Goal: Information Seeking & Learning: Check status

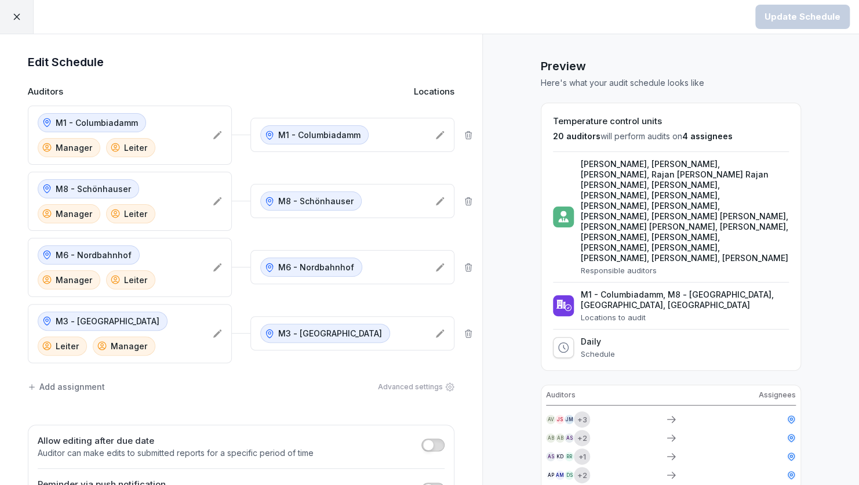
click at [24, 25] on div at bounding box center [17, 17] width 34 height 34
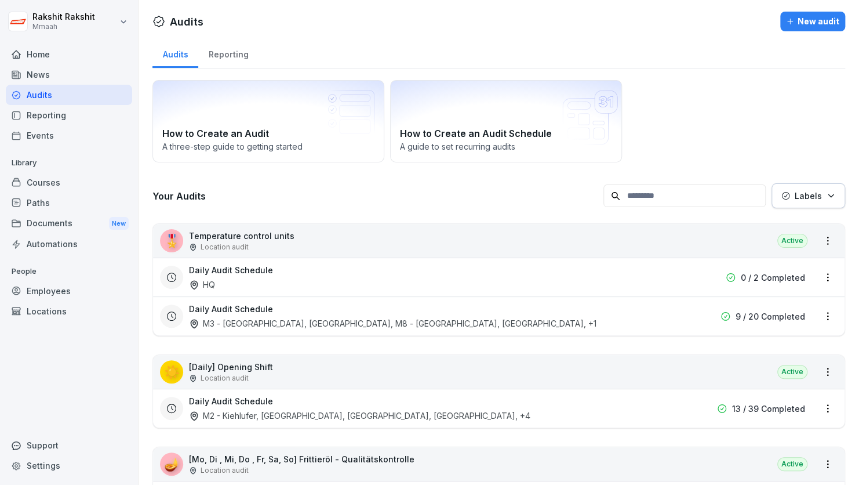
click at [47, 290] on html "[PERSON_NAME] Mmaah Home News Audits Reporting Events Library Courses Paths Doc…" at bounding box center [429, 242] width 859 height 485
click at [63, 291] on div "Employees" at bounding box center [69, 291] width 126 height 20
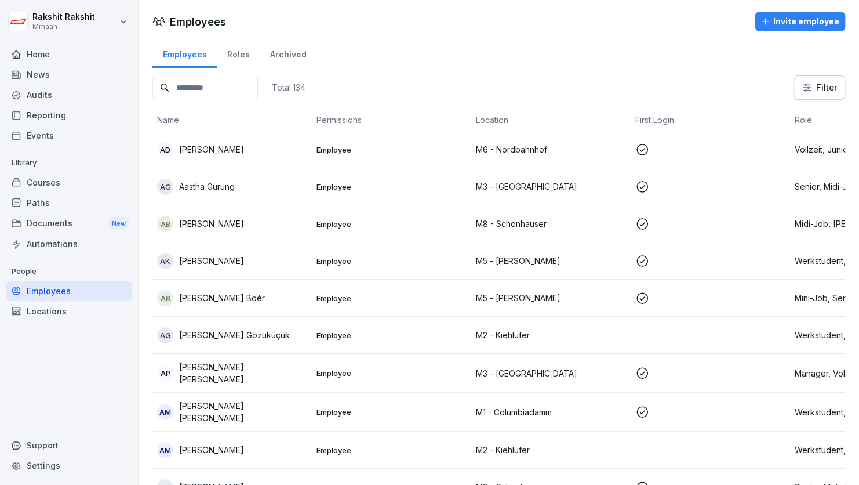
click at [247, 94] on input at bounding box center [204, 88] width 105 height 23
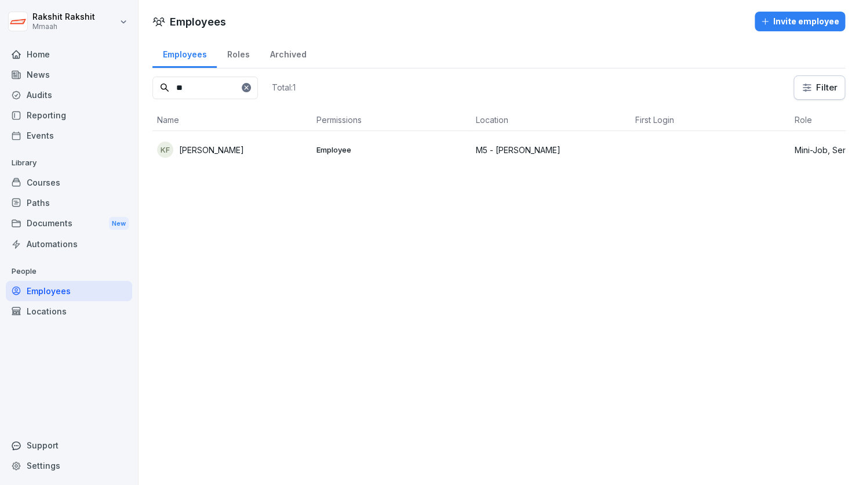
type input "**"
click at [66, 53] on div "Home" at bounding box center [69, 54] width 126 height 20
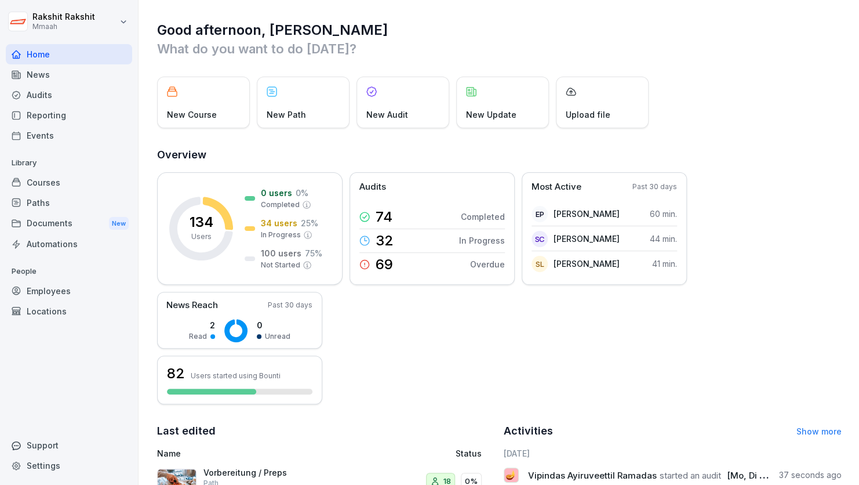
click at [61, 183] on div "Courses" at bounding box center [69, 182] width 126 height 20
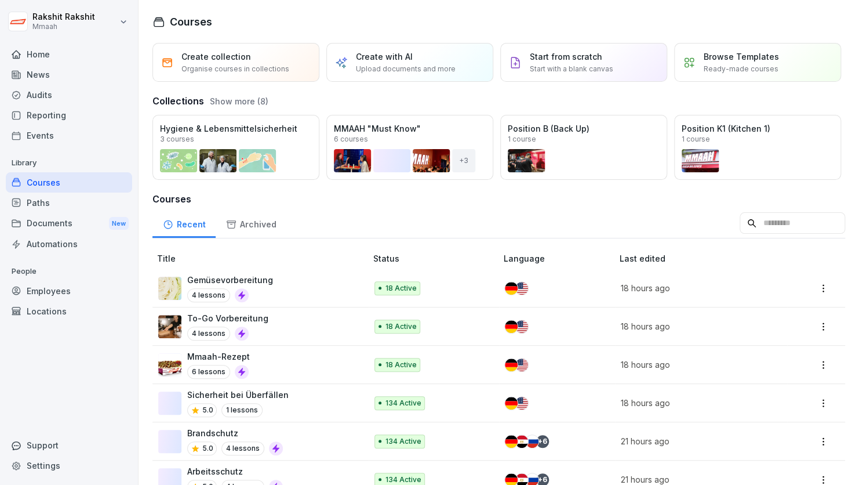
click at [779, 108] on div "Collections Show more (8)" at bounding box center [498, 98] width 693 height 19
click at [267, 238] on div "Archived" at bounding box center [251, 223] width 71 height 30
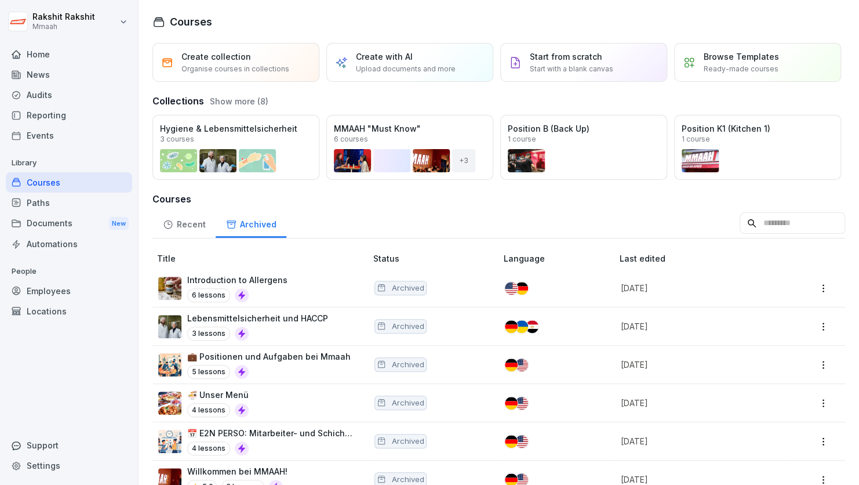
click at [61, 86] on div "Audits" at bounding box center [69, 95] width 126 height 20
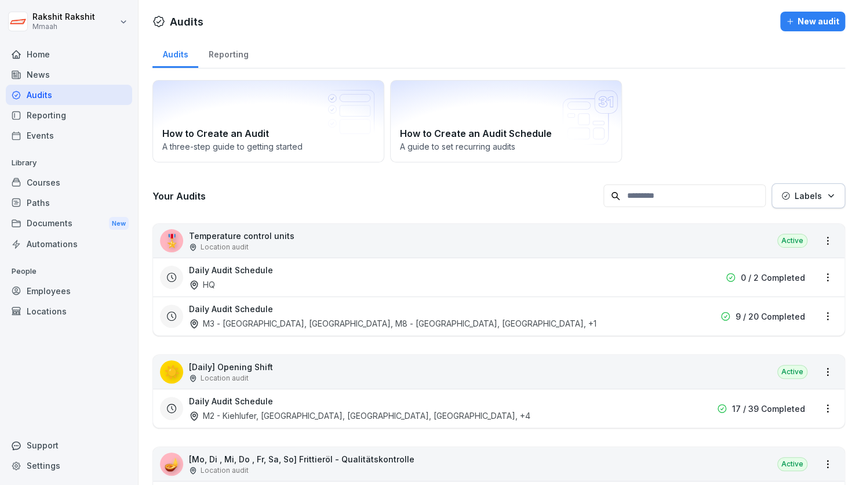
click at [702, 104] on div "How to Create an Audit A three-step guide to getting started How to Create an A…" at bounding box center [498, 121] width 693 height 82
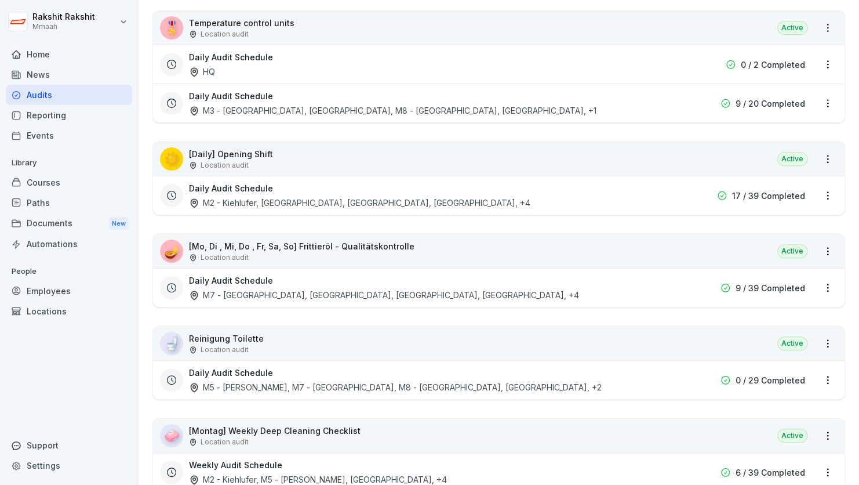
scroll to position [232, 0]
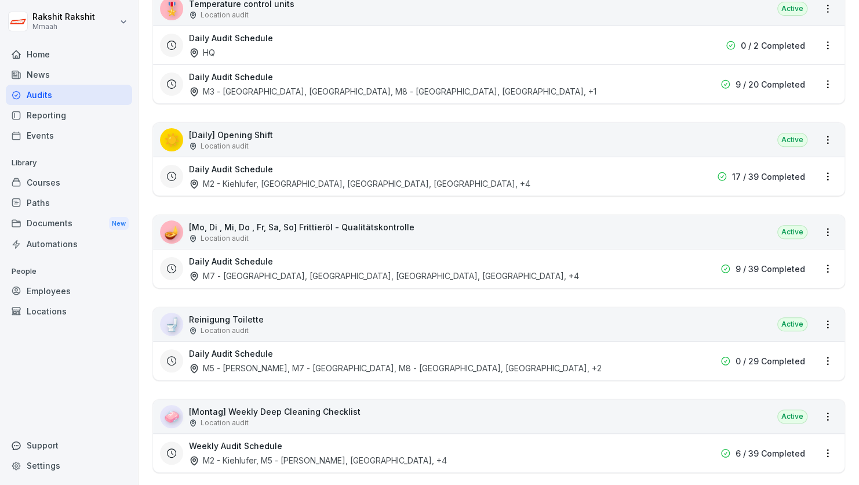
click at [581, 84] on div "Daily Audit Schedule M3 - [GEOGRAPHIC_DATA], [GEOGRAPHIC_DATA], M8 - [GEOGRAPHI…" at bounding box center [424, 84] width 471 height 27
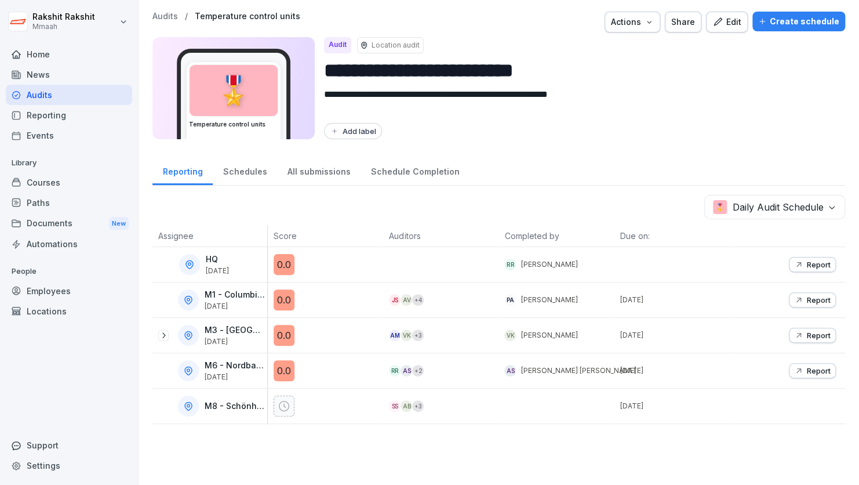
click at [54, 90] on div "Audits" at bounding box center [69, 95] width 126 height 20
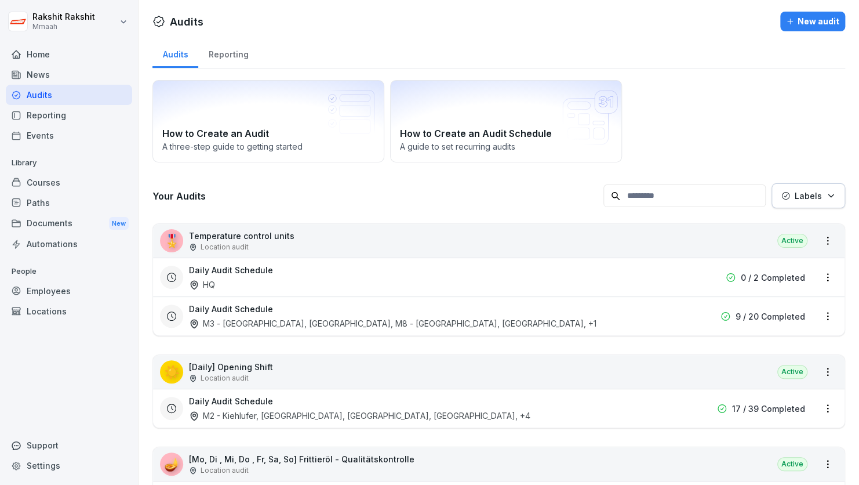
click at [711, 120] on div "How to Create an Audit A three-step guide to getting started How to Create an A…" at bounding box center [498, 121] width 693 height 82
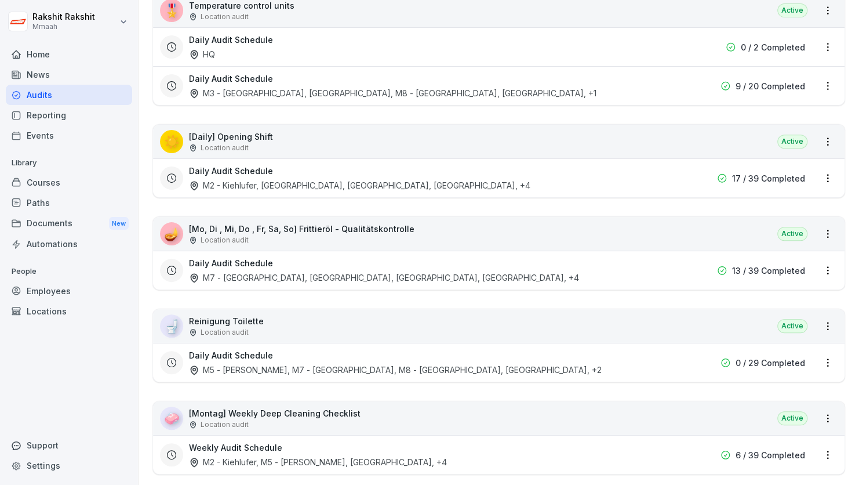
scroll to position [232, 0]
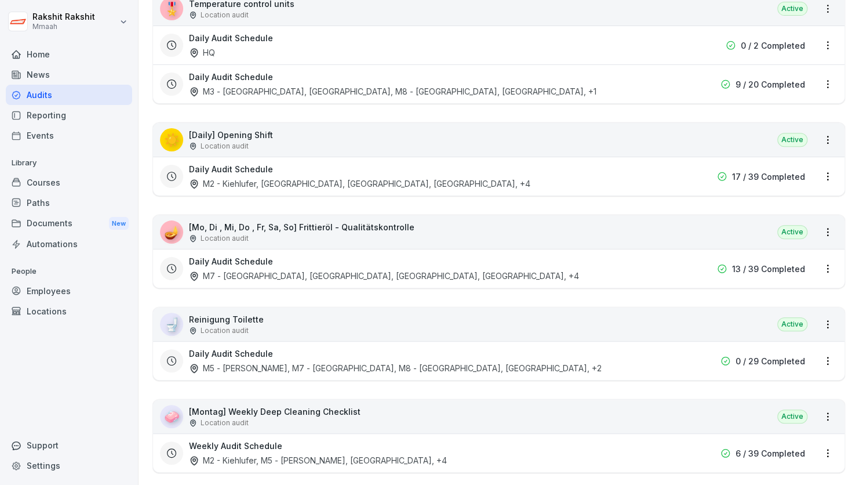
click at [610, 126] on div "☀️ [Daily] Opening Shift Location audit Active" at bounding box center [499, 140] width 692 height 34
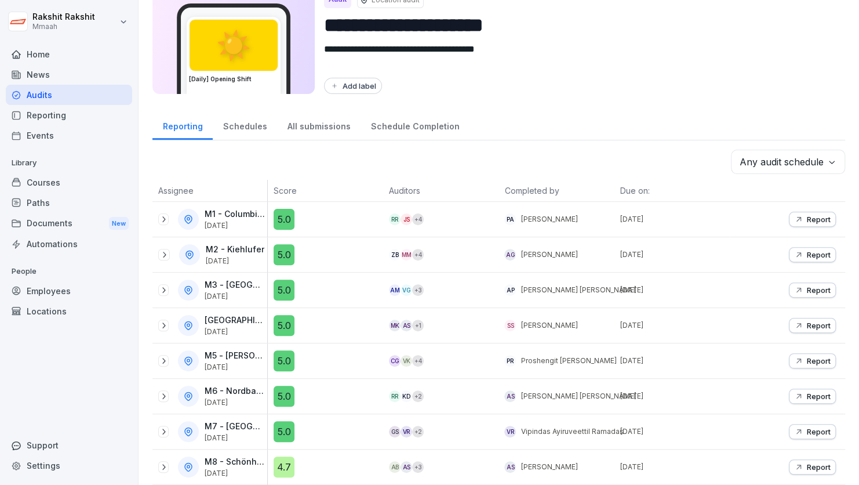
click at [323, 121] on div "All submissions" at bounding box center [318, 125] width 83 height 30
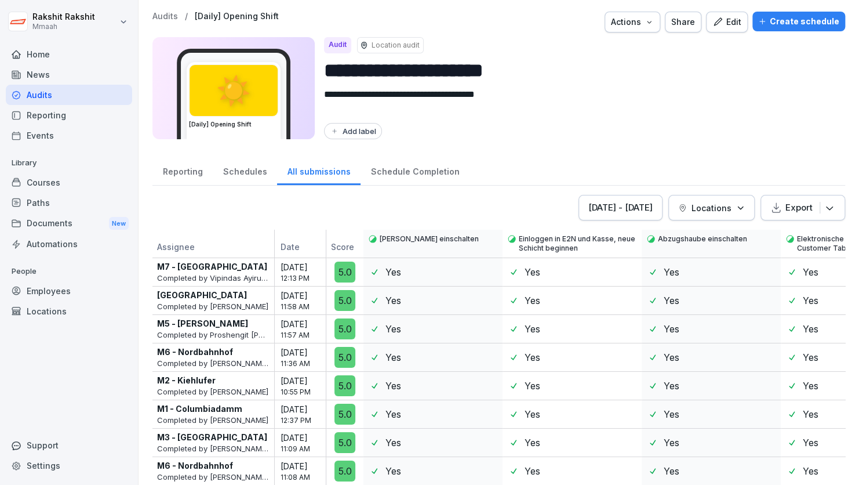
click at [620, 212] on div "[DATE] - [DATE]" at bounding box center [620, 207] width 64 height 13
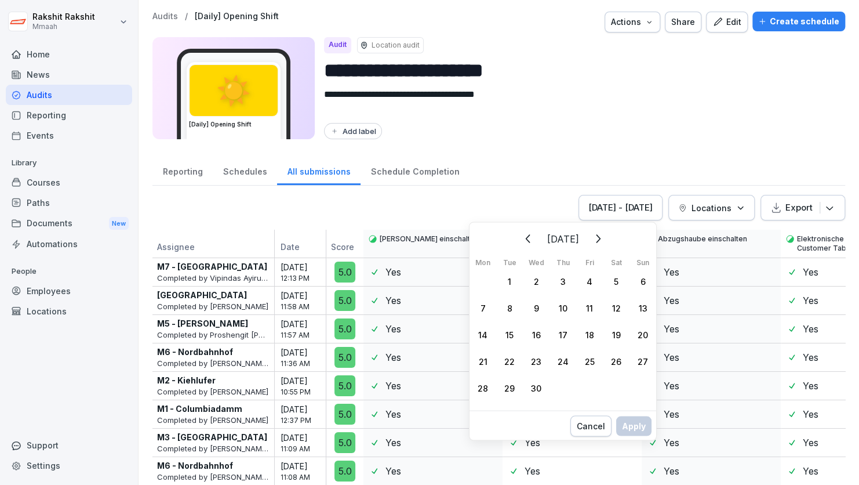
click at [615, 360] on div "26" at bounding box center [616, 360] width 27 height 27
click at [634, 443] on div "Apply" at bounding box center [634, 437] width 24 height 13
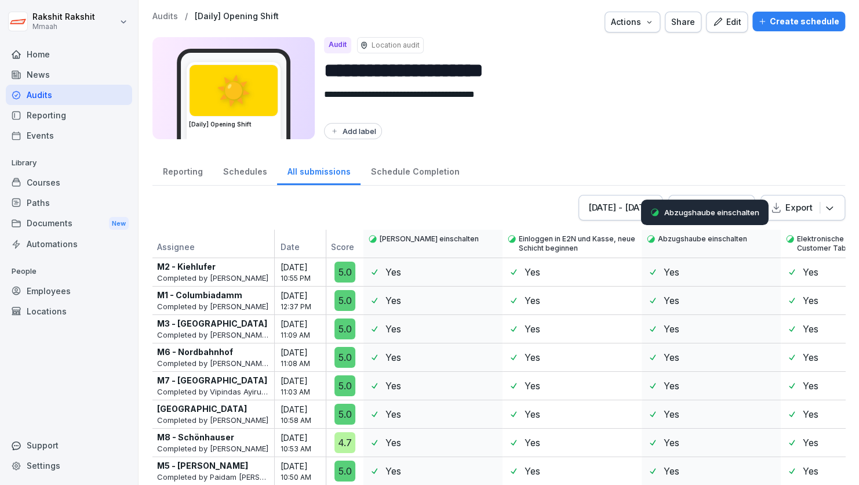
click at [741, 199] on div "Abzugshaube einschalten" at bounding box center [705, 212] width 128 height 26
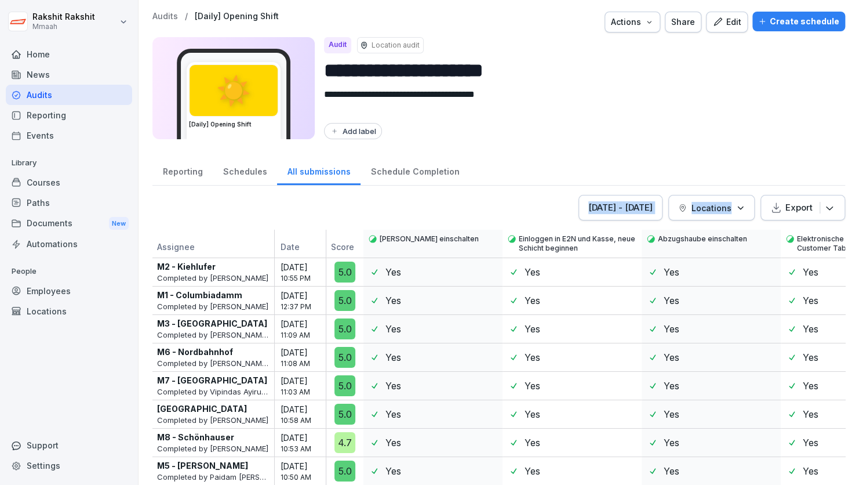
drag, startPoint x: 710, startPoint y: 153, endPoint x: 733, endPoint y: 207, distance: 58.7
click at [733, 207] on div "**********" at bounding box center [499, 242] width 721 height 485
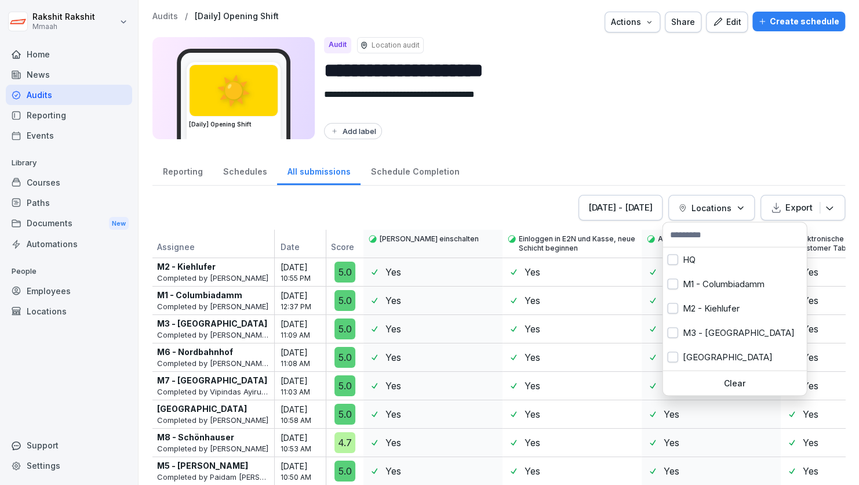
click at [736, 207] on icon "button" at bounding box center [740, 207] width 9 height 9
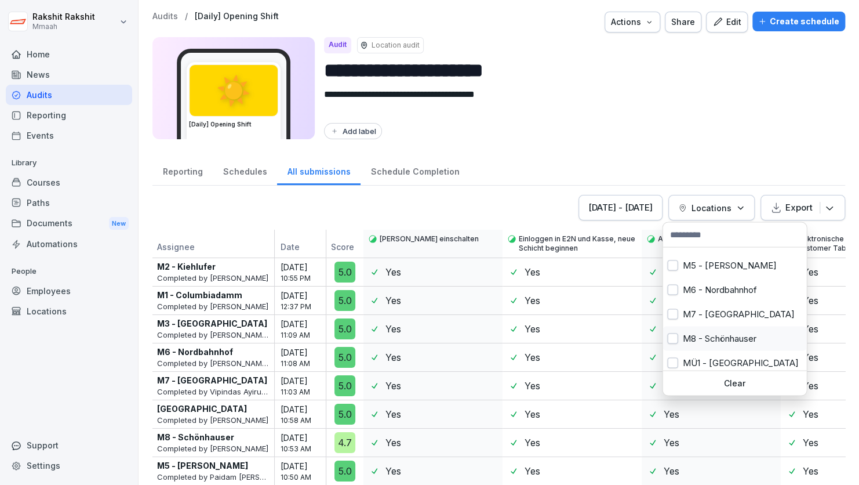
click at [720, 344] on div "M8 - Schönhauser" at bounding box center [735, 338] width 144 height 24
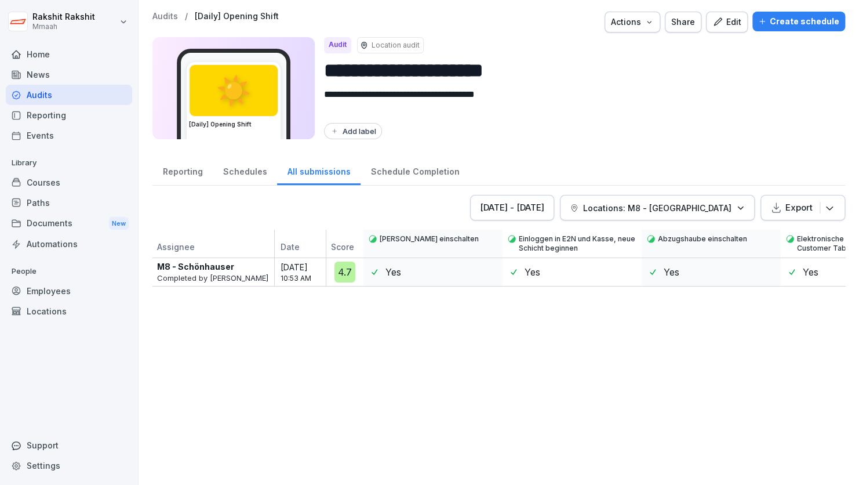
click at [655, 139] on html "**********" at bounding box center [429, 242] width 859 height 485
click at [74, 97] on div "Audits" at bounding box center [69, 95] width 126 height 20
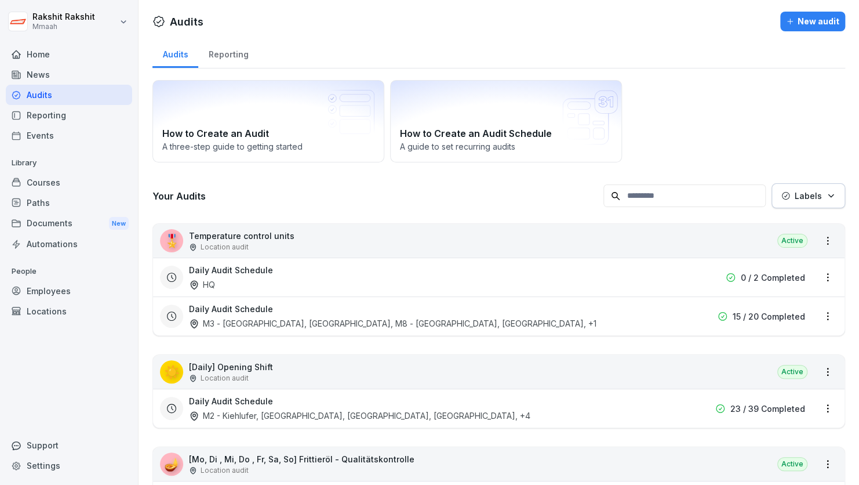
click at [719, 121] on div "How to Create an Audit A three-step guide to getting started How to Create an A…" at bounding box center [498, 121] width 693 height 82
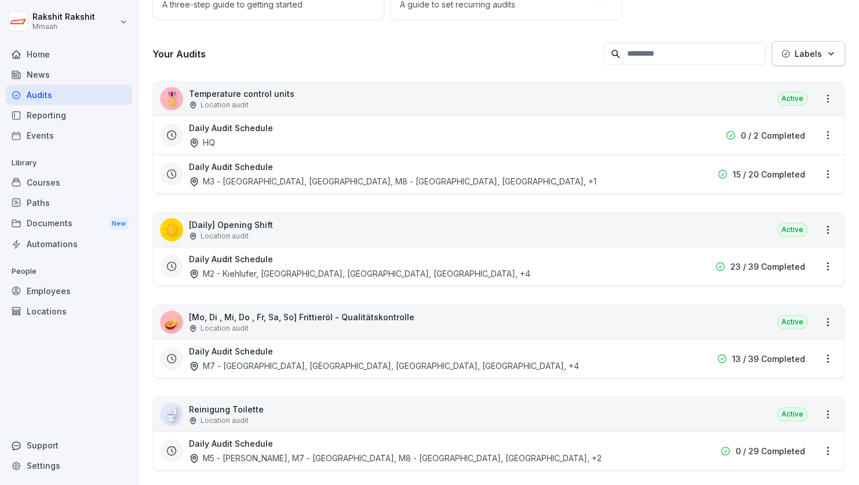
scroll to position [139, 0]
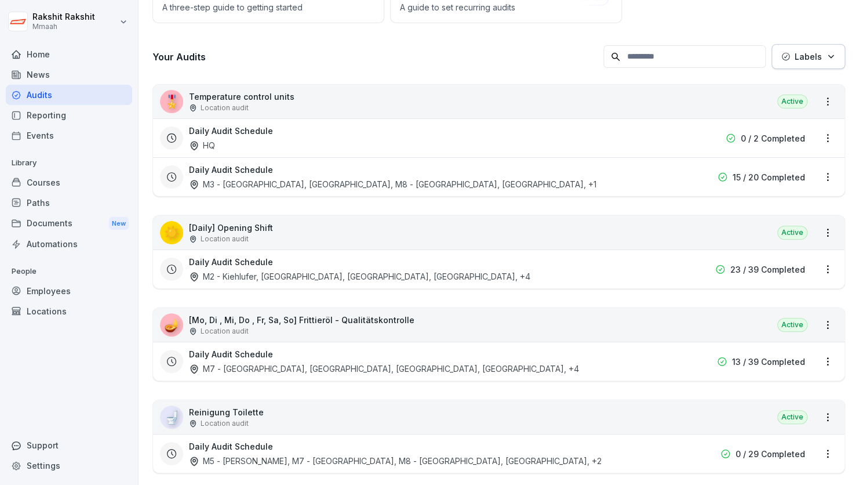
click at [495, 103] on div "🎖️ Temperature control units Location audit Active" at bounding box center [499, 102] width 692 height 34
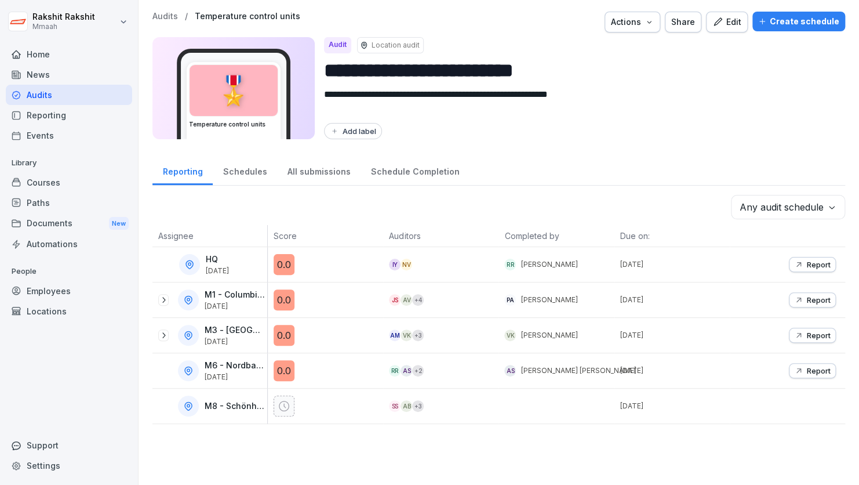
click at [308, 161] on div "All submissions" at bounding box center [318, 170] width 83 height 30
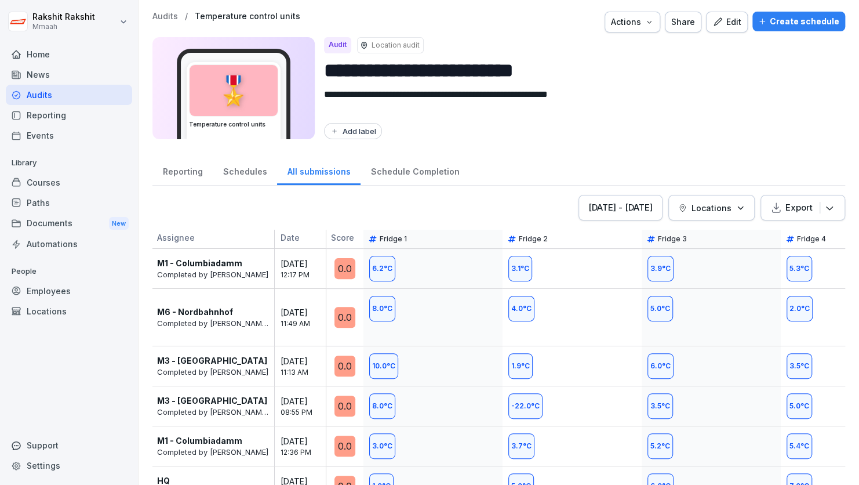
click at [641, 202] on div "[DATE] - [DATE]" at bounding box center [620, 207] width 64 height 13
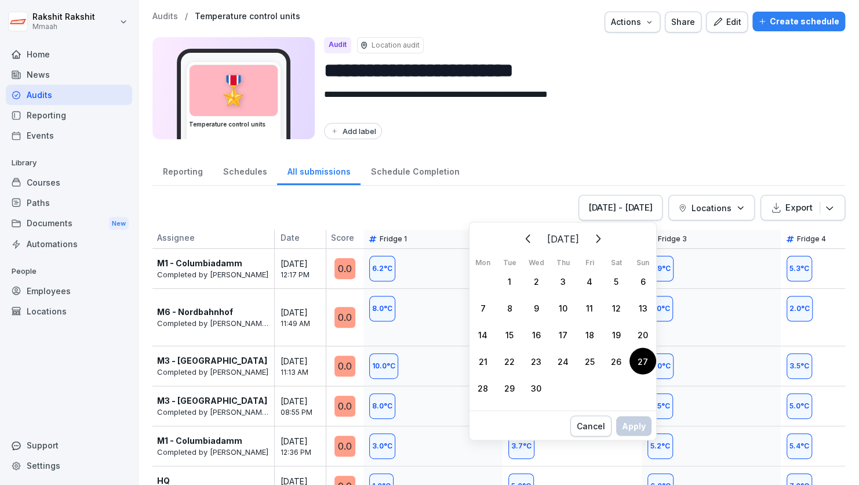
click at [632, 360] on div "27" at bounding box center [643, 360] width 27 height 27
click at [631, 446] on button "Apply" at bounding box center [633, 438] width 35 height 20
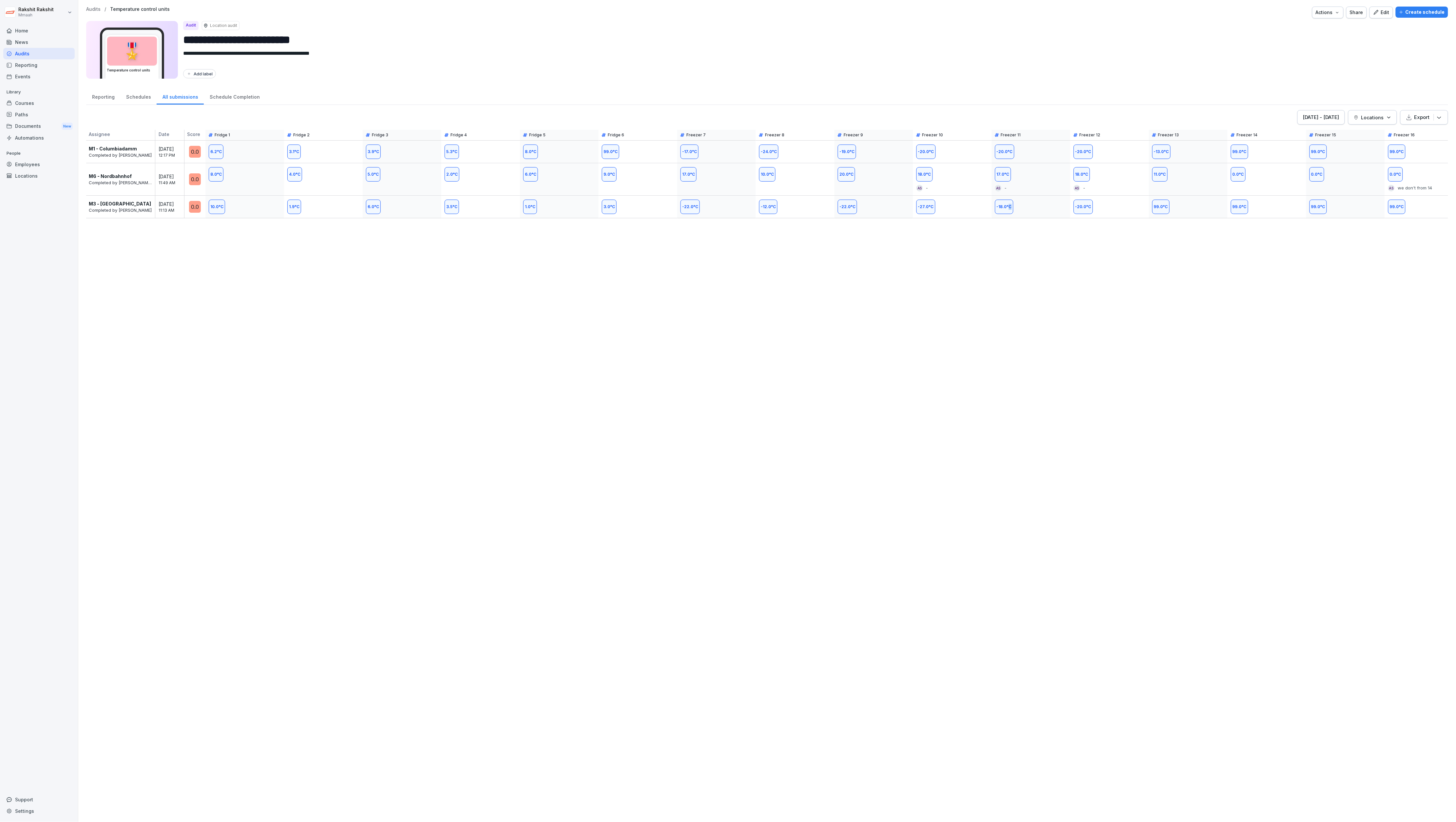
drag, startPoint x: 458, startPoint y: 0, endPoint x: 1010, endPoint y: 295, distance: 625.9
click at [485, 274] on div "[DATE] - [DATE] Locations Export Assignee Date Score Fridge 1 Fridge 2 Fridge 3…" at bounding box center [767, 462] width 1362 height 705
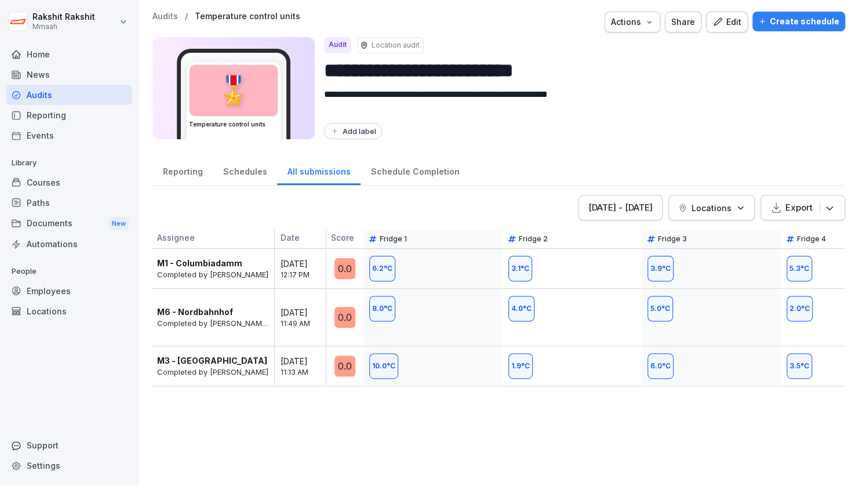
drag, startPoint x: 2491, startPoint y: 0, endPoint x: 544, endPoint y: 41, distance: 1947.5
click at [544, 41] on div "Audit Location audit" at bounding box center [580, 45] width 512 height 16
click at [402, 167] on div "Schedule Completion" at bounding box center [415, 170] width 109 height 30
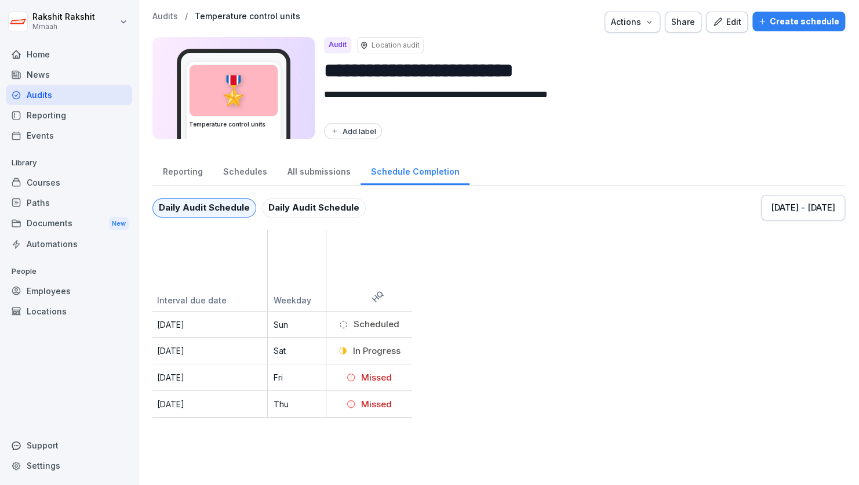
click at [97, 96] on div "Audits" at bounding box center [69, 95] width 126 height 20
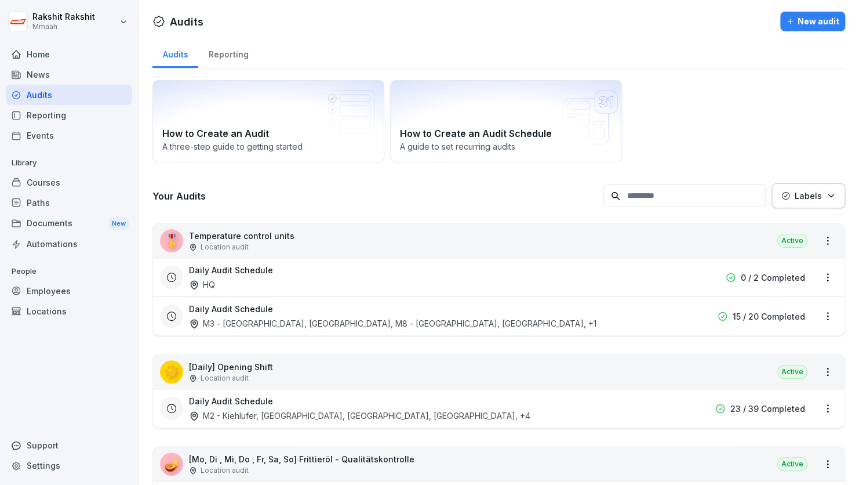
click at [773, 100] on div "How to Create an Audit A three-step guide to getting started How to Create an A…" at bounding box center [498, 121] width 693 height 82
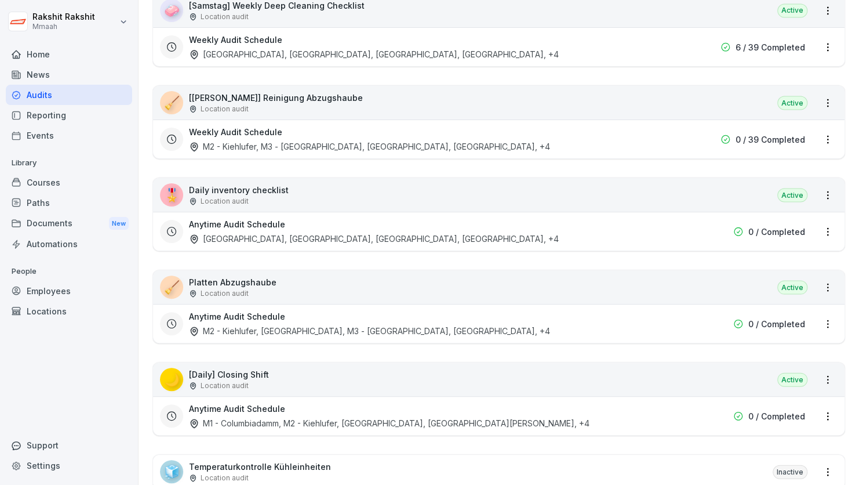
scroll to position [1043, 0]
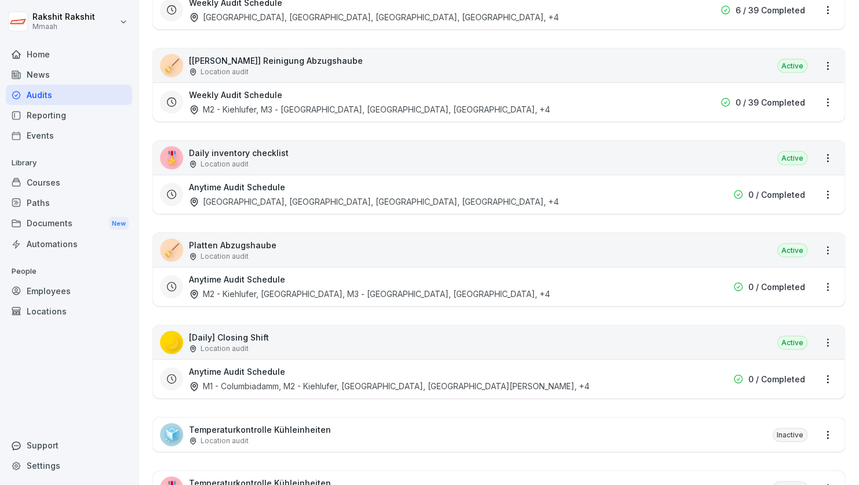
click at [307, 338] on div "🌙 [Daily] Closing Shift Location audit Active" at bounding box center [499, 342] width 692 height 34
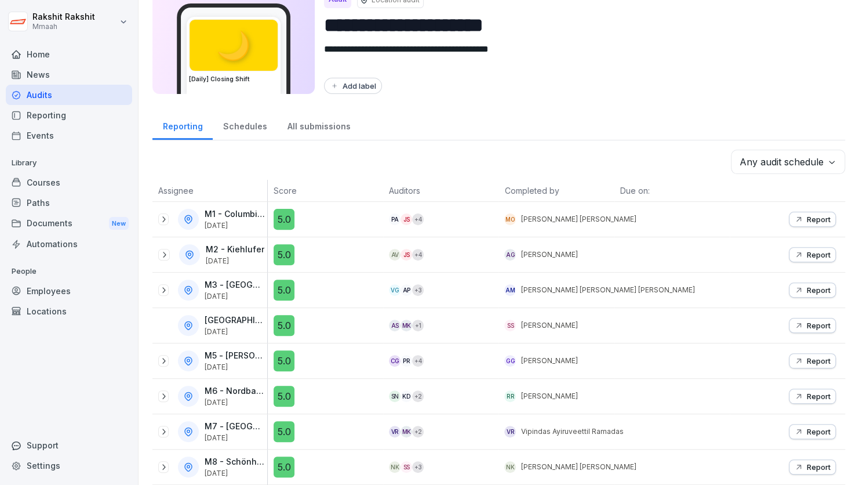
click at [171, 353] on div "M5 - [PERSON_NAME] [DATE]" at bounding box center [212, 360] width 109 height 21
click at [167, 321] on icon at bounding box center [163, 325] width 9 height 9
click at [343, 114] on div "All submissions" at bounding box center [318, 125] width 83 height 30
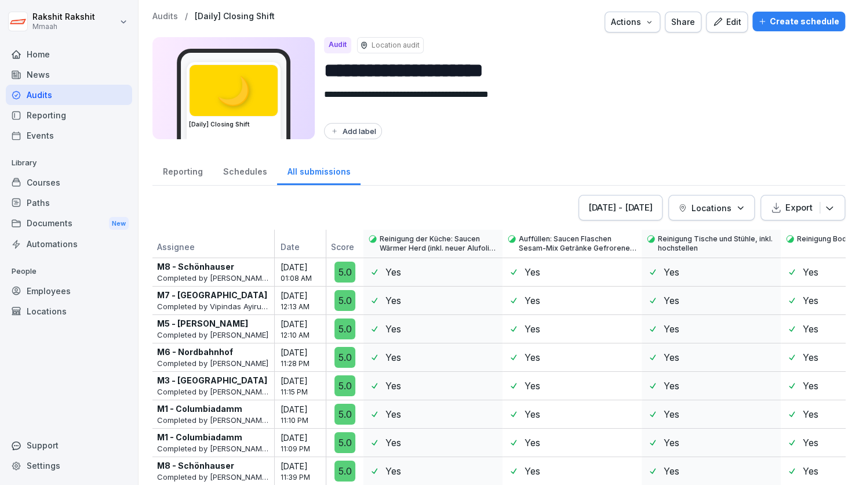
click at [616, 202] on div "[DATE] - [DATE]" at bounding box center [620, 207] width 64 height 13
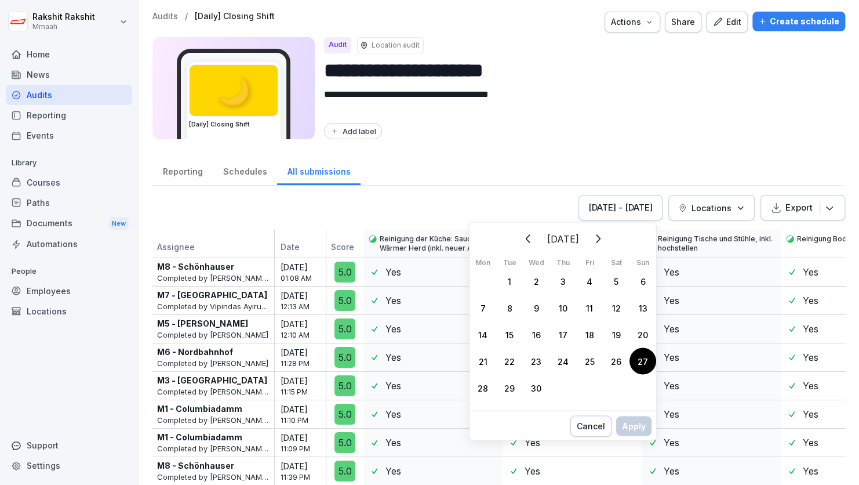
click at [642, 364] on div "27" at bounding box center [643, 360] width 27 height 27
click at [637, 437] on div "Apply" at bounding box center [634, 437] width 24 height 13
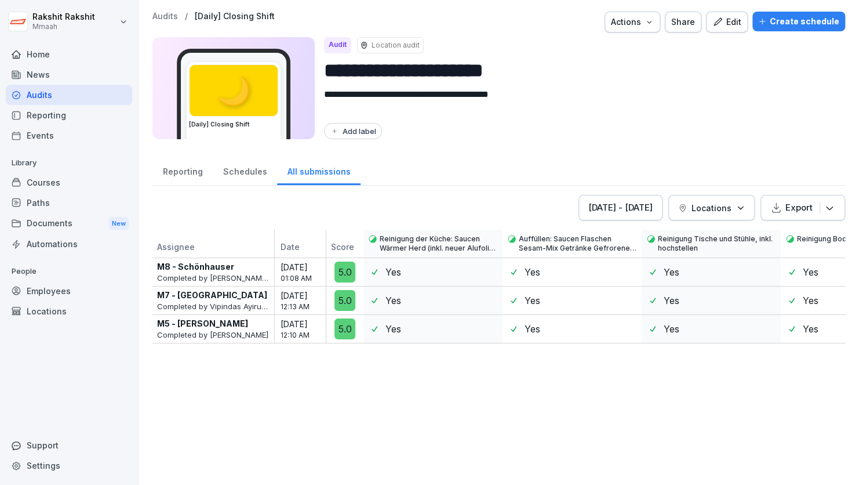
click at [57, 93] on div "Audits" at bounding box center [69, 95] width 126 height 20
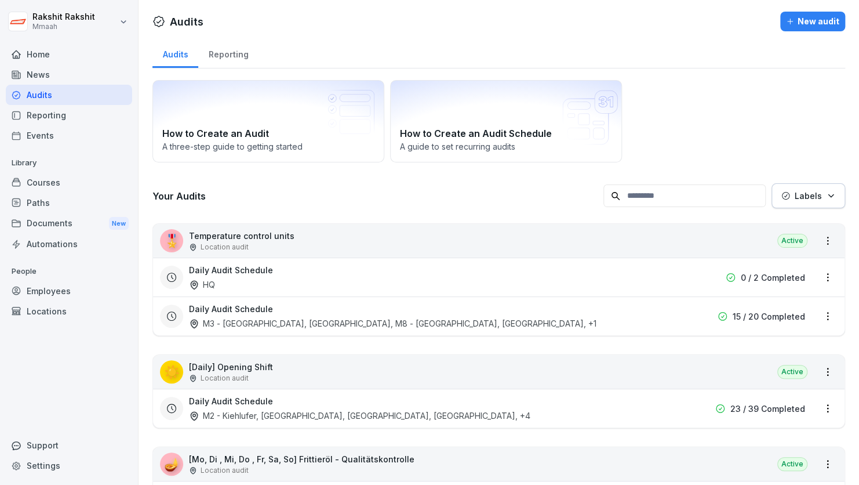
drag, startPoint x: 57, startPoint y: 93, endPoint x: 461, endPoint y: -42, distance: 425.4
click at [461, 0] on html "[PERSON_NAME] Mmaah Home News Audits Reporting Events Library Courses Paths Doc…" at bounding box center [429, 242] width 859 height 485
